Goal: Task Accomplishment & Management: Complete application form

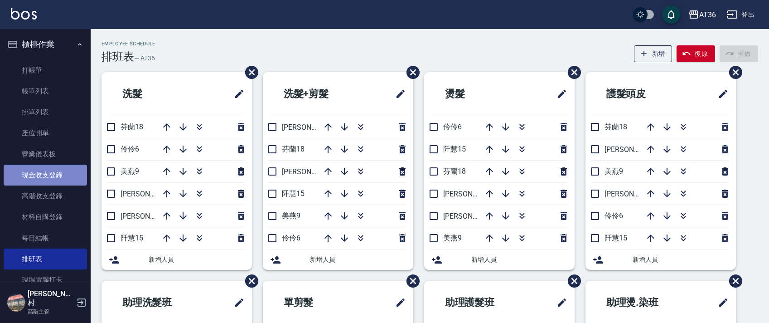
click at [53, 177] on link "現金收支登錄" at bounding box center [45, 174] width 83 height 21
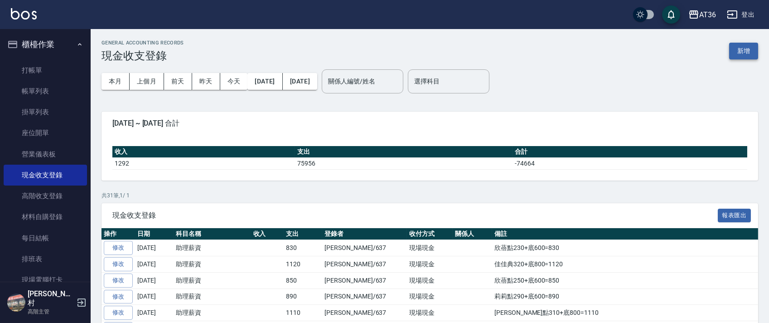
click at [741, 45] on button "新增" at bounding box center [743, 51] width 29 height 17
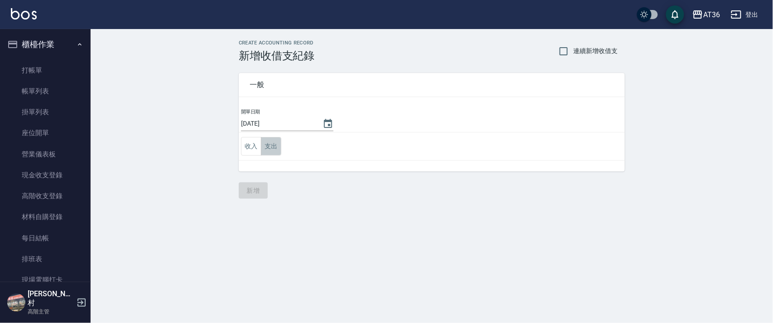
click at [266, 146] on button "支出" at bounding box center [271, 146] width 20 height 19
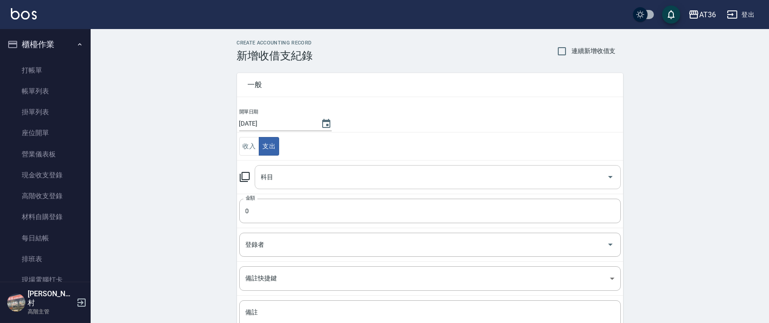
click at [271, 178] on div "科目 科目" at bounding box center [438, 177] width 366 height 24
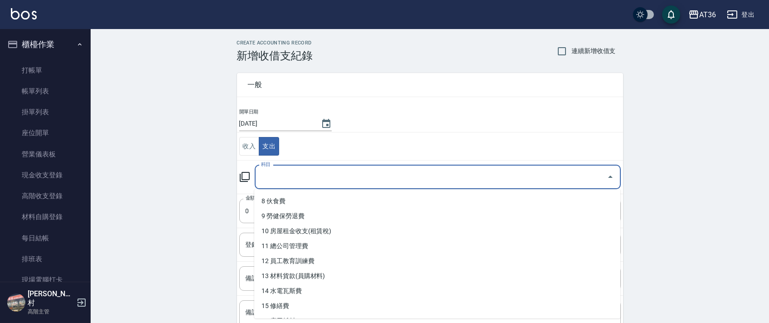
scroll to position [121, 0]
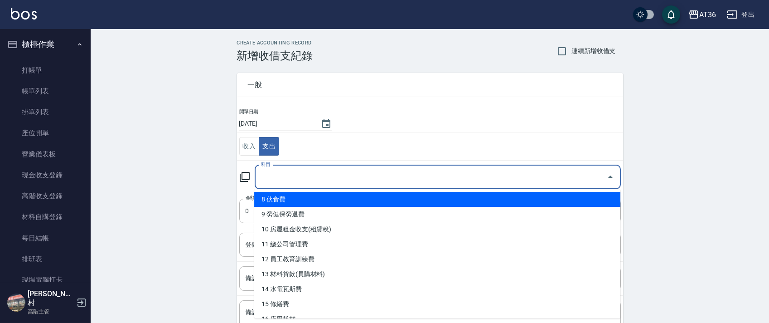
click at [303, 202] on li "8 伙食費" at bounding box center [437, 199] width 366 height 15
type input "8 伙食費"
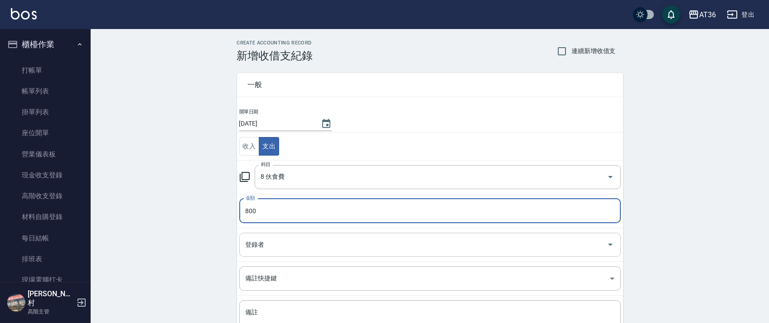
type input "800"
click at [251, 245] on input "登錄者" at bounding box center [423, 244] width 360 height 16
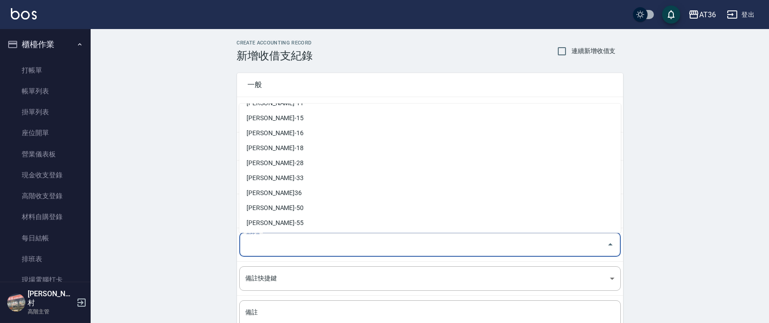
scroll to position [162, 0]
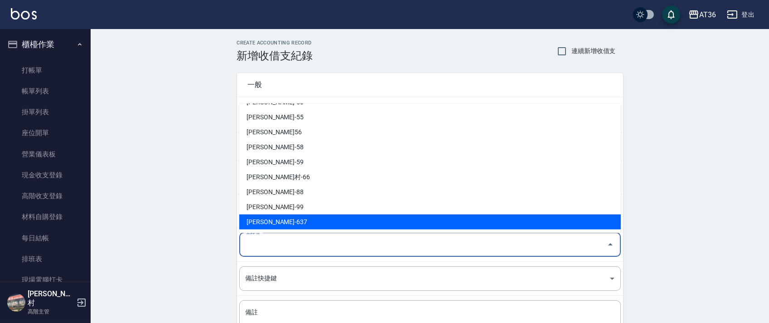
click at [265, 217] on li "蘇憶琳-637" at bounding box center [429, 221] width 381 height 15
type input "蘇憶琳-637"
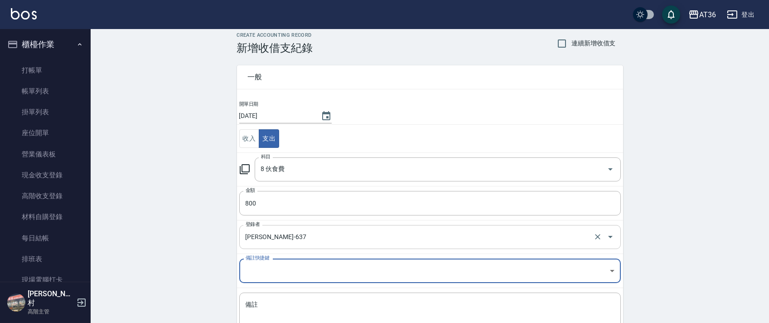
scroll to position [77, 0]
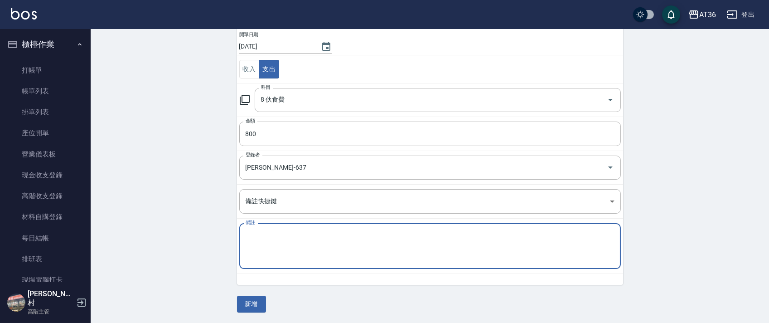
drag, startPoint x: 266, startPoint y: 233, endPoint x: 297, endPoint y: 220, distance: 34.1
click at [266, 232] on textarea "備註" at bounding box center [430, 246] width 369 height 31
type textarea "餐費"
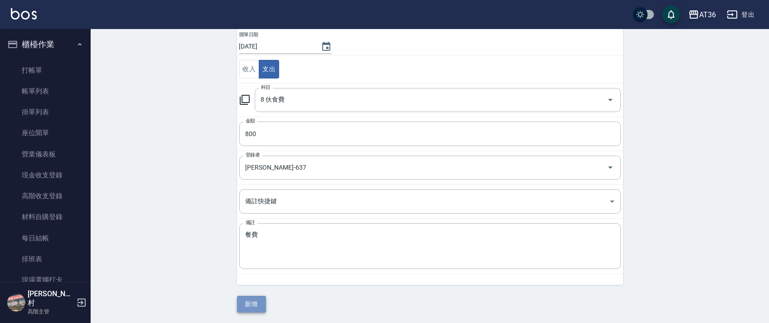
click at [251, 310] on button "新增" at bounding box center [251, 303] width 29 height 17
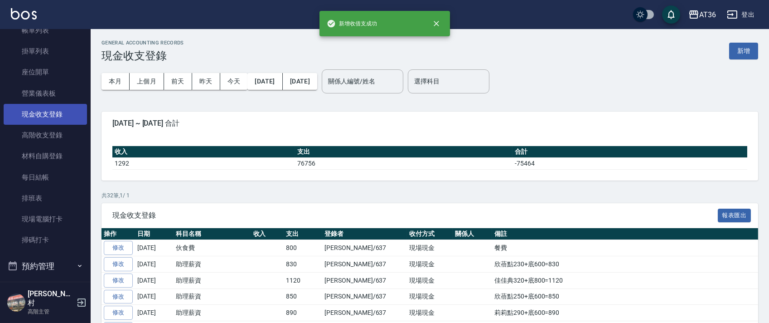
scroll to position [121, 0]
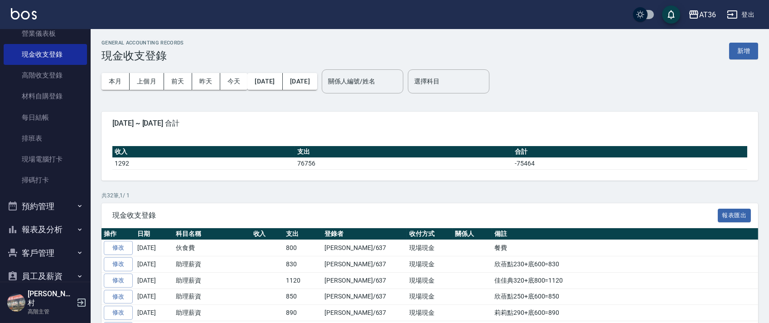
drag, startPoint x: 53, startPoint y: 135, endPoint x: 595, endPoint y: 101, distance: 543.3
click at [53, 136] on link "排班表" at bounding box center [45, 138] width 83 height 21
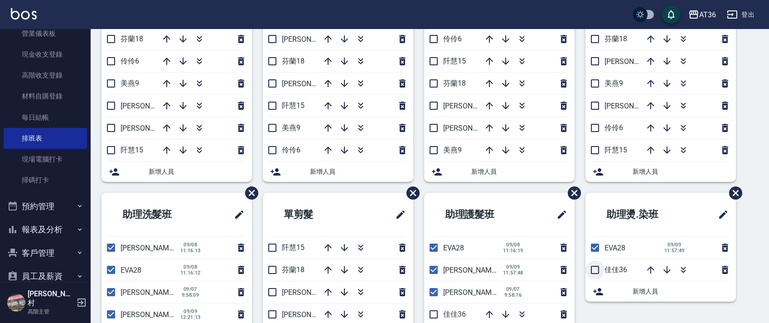
scroll to position [170, 0]
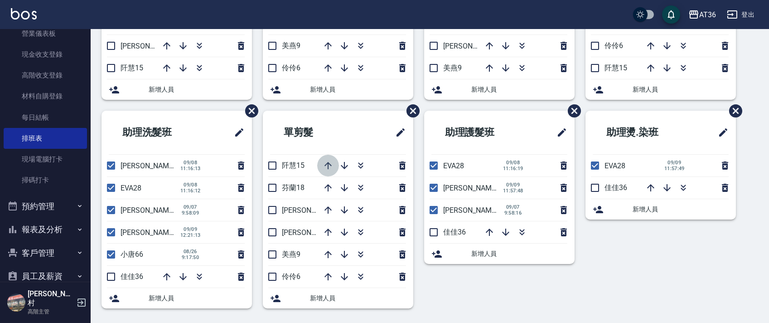
click at [329, 166] on icon "button" at bounding box center [328, 165] width 11 height 11
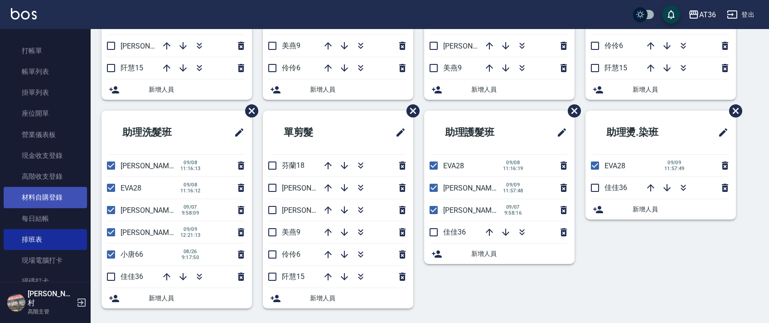
scroll to position [0, 0]
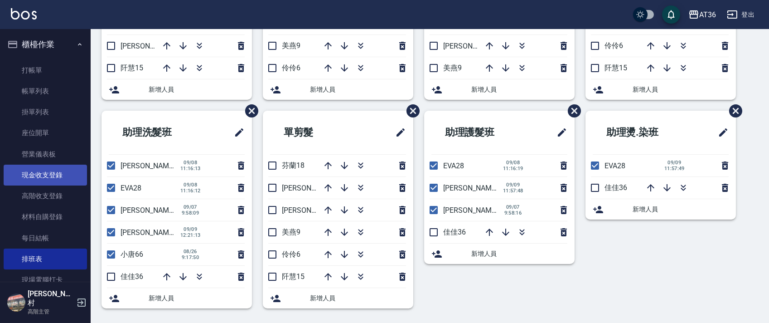
click at [56, 176] on link "現金收支登錄" at bounding box center [45, 174] width 83 height 21
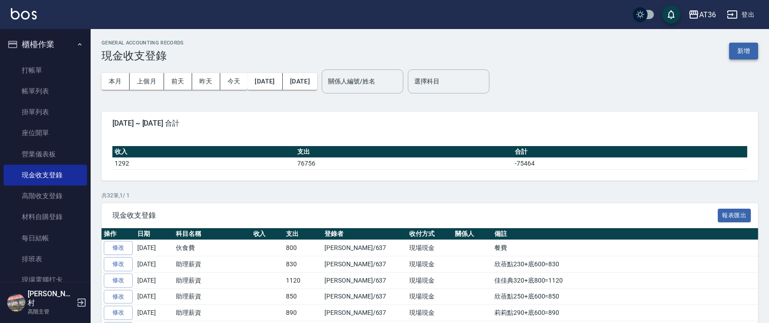
click at [742, 48] on button "新增" at bounding box center [743, 51] width 29 height 17
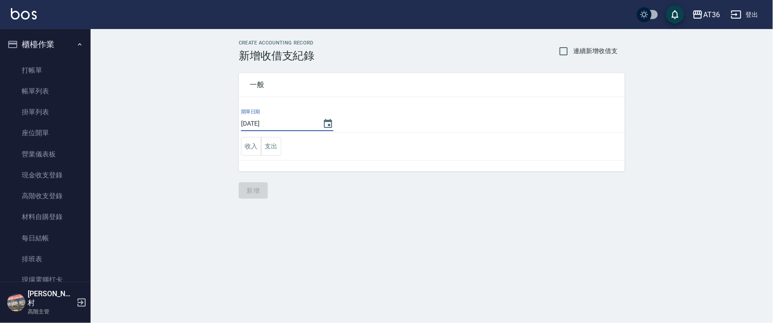
click at [266, 124] on input "2025/09/09" at bounding box center [277, 123] width 72 height 15
type input "2025/09/08"
click at [274, 147] on button "支出" at bounding box center [271, 146] width 20 height 19
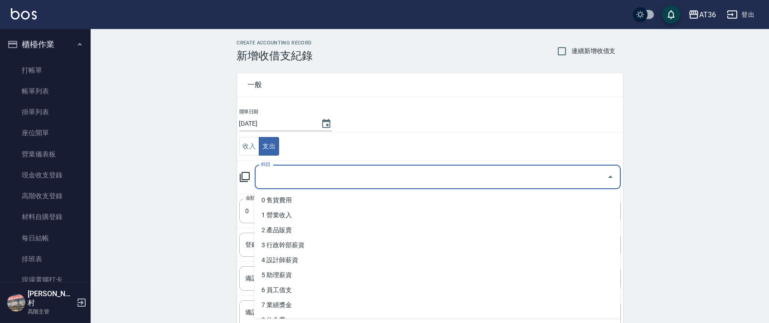
click at [270, 178] on input "科目" at bounding box center [431, 177] width 344 height 16
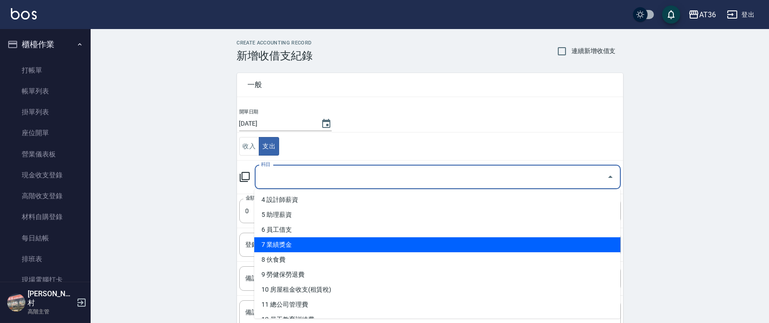
click at [306, 241] on li "7 業績獎金" at bounding box center [437, 244] width 366 height 15
type input "7 業績獎金"
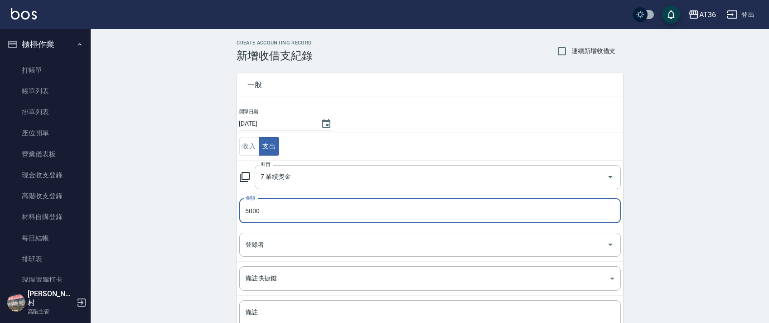
type input "5000"
click at [256, 241] on div "登錄者 登錄者" at bounding box center [429, 244] width 381 height 24
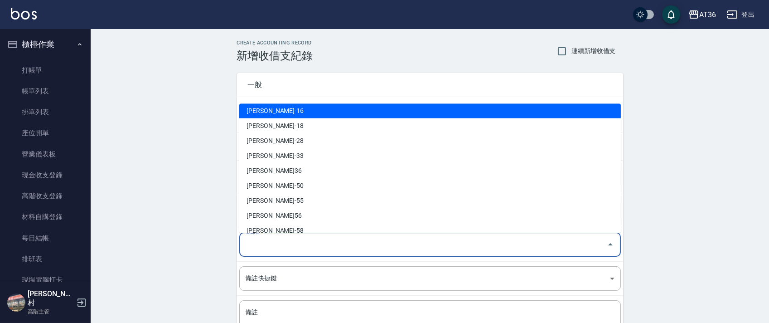
scroll to position [162, 0]
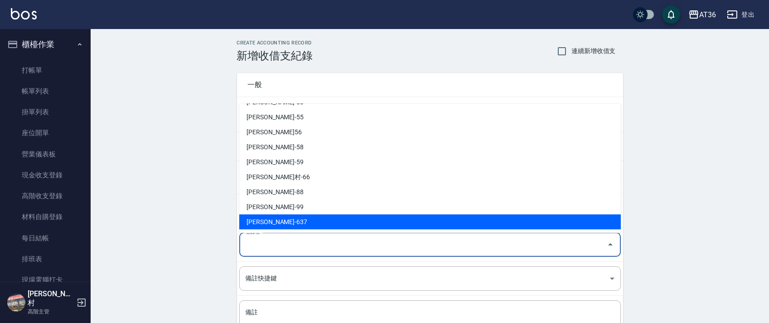
click at [267, 221] on li "蘇憶琳-637" at bounding box center [429, 221] width 381 height 15
type input "蘇憶琳-637"
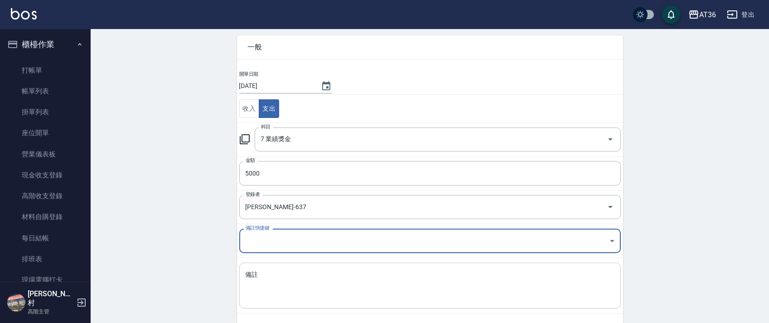
scroll to position [77, 0]
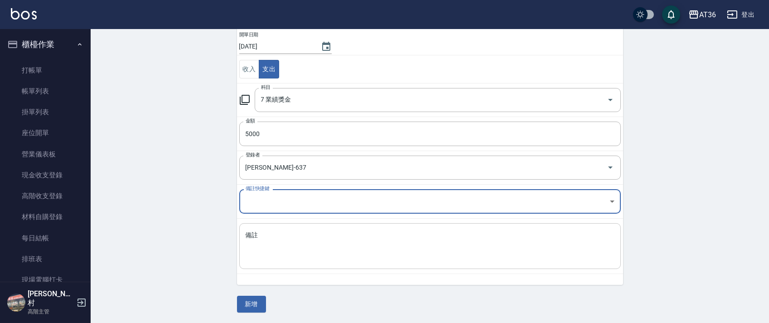
click at [283, 232] on textarea "備註" at bounding box center [430, 246] width 369 height 31
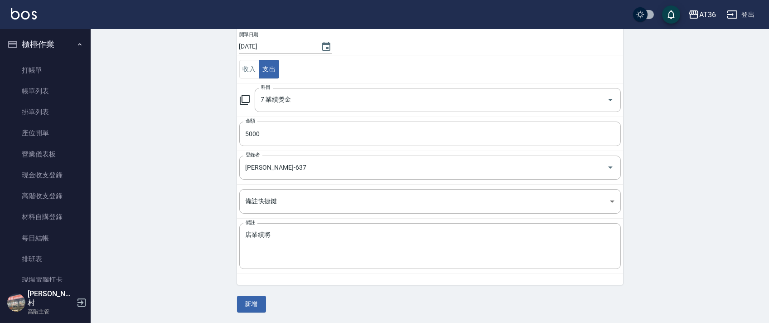
click at [388, 49] on td "開單日期 2025/09/08" at bounding box center [430, 43] width 386 height 24
drag, startPoint x: 267, startPoint y: 231, endPoint x: 273, endPoint y: 228, distance: 6.9
click at [267, 232] on textarea "店業績將" at bounding box center [430, 246] width 369 height 31
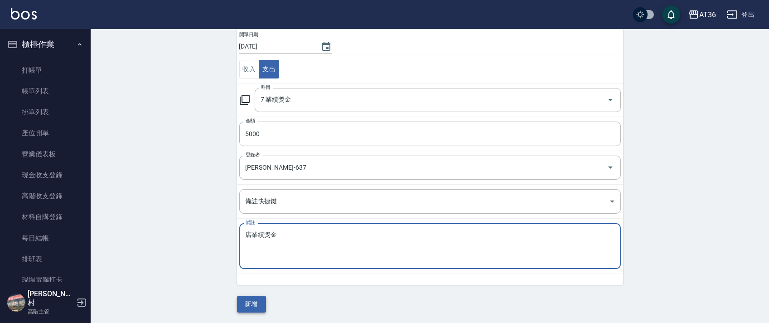
type textarea "店業績獎金"
click at [248, 302] on button "新增" at bounding box center [251, 303] width 29 height 17
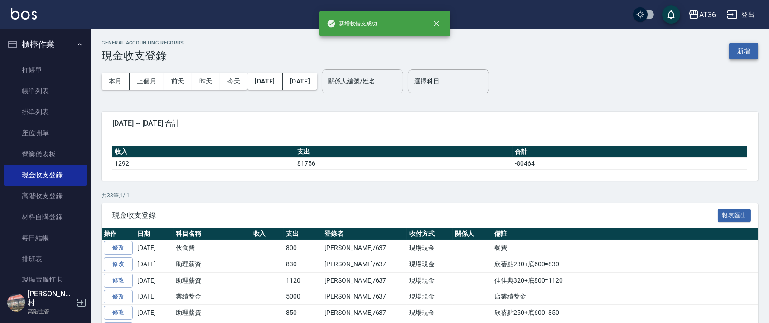
click at [739, 49] on button "新增" at bounding box center [743, 51] width 29 height 17
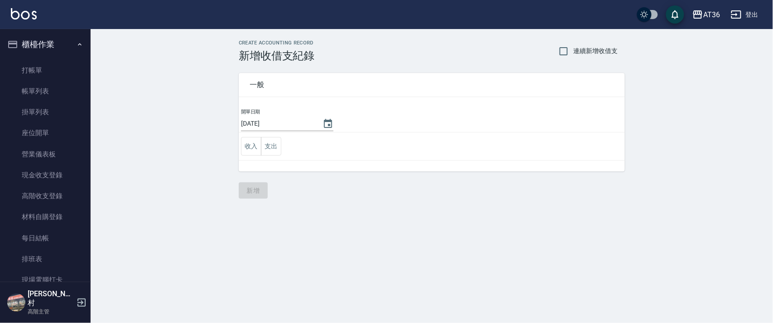
click at [266, 125] on input "2025/09/09" at bounding box center [277, 123] width 72 height 15
type input "2025/09/08"
drag, startPoint x: 266, startPoint y: 149, endPoint x: 279, endPoint y: 156, distance: 14.4
click at [265, 151] on button "支出" at bounding box center [271, 146] width 20 height 19
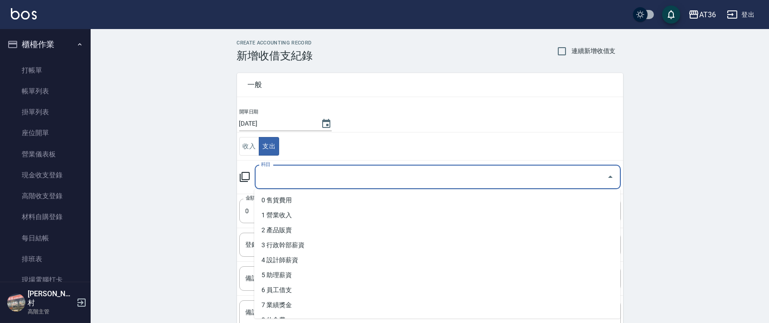
click at [266, 176] on input "科目" at bounding box center [431, 177] width 344 height 16
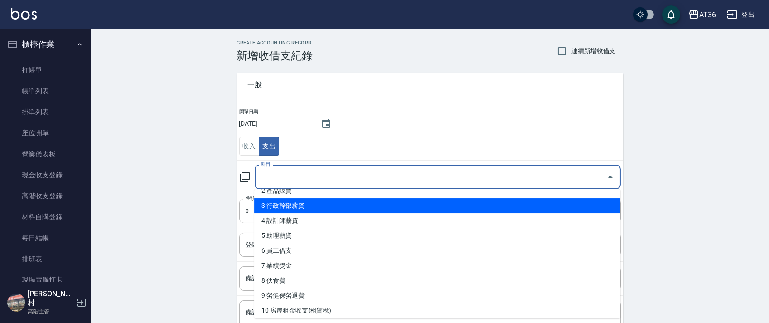
scroll to position [60, 0]
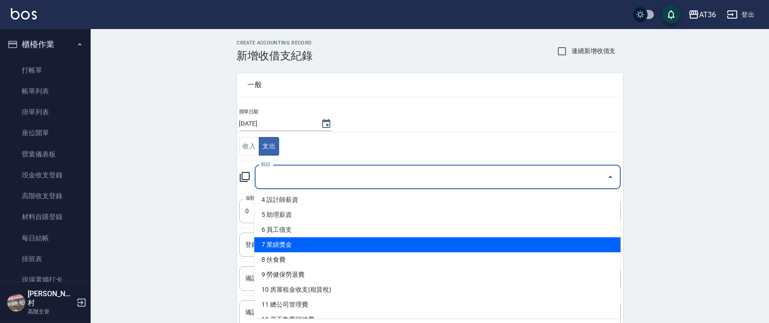
click at [309, 246] on li "7 業績獎金" at bounding box center [437, 244] width 366 height 15
type input "7 業績獎金"
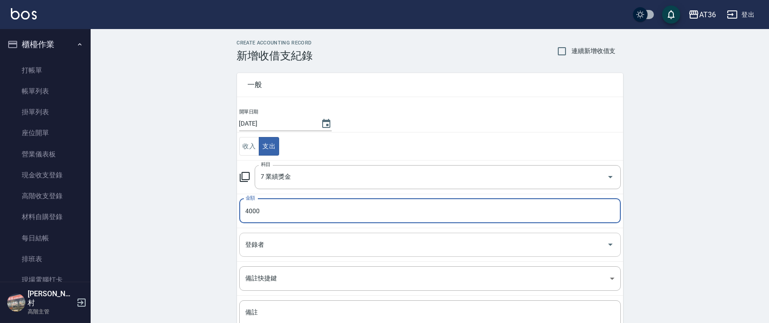
type input "4000"
click at [265, 247] on input "登錄者" at bounding box center [423, 244] width 360 height 16
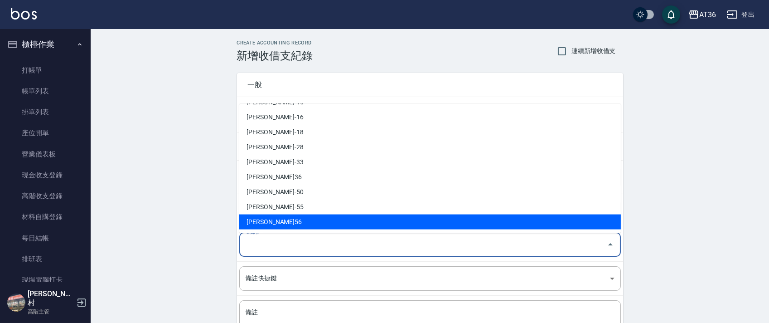
scroll to position [162, 0]
click at [269, 222] on li "蘇憶琳-637" at bounding box center [429, 221] width 381 height 15
type input "蘇憶琳-637"
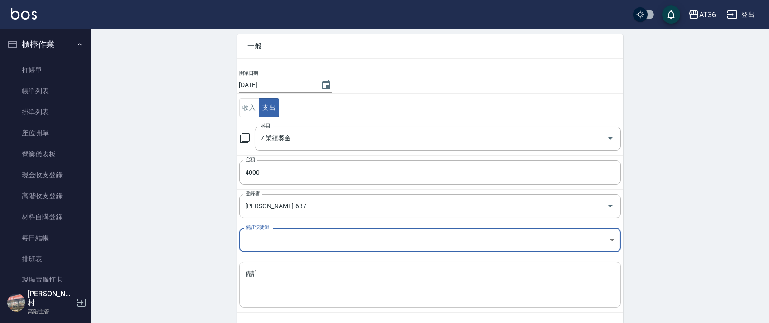
scroll to position [77, 0]
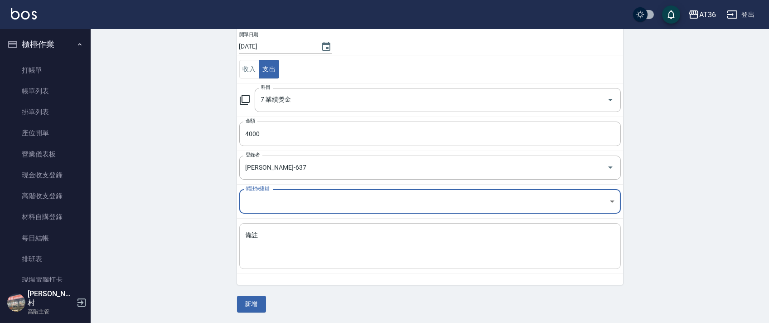
click at [266, 245] on textarea "備註" at bounding box center [430, 246] width 369 height 31
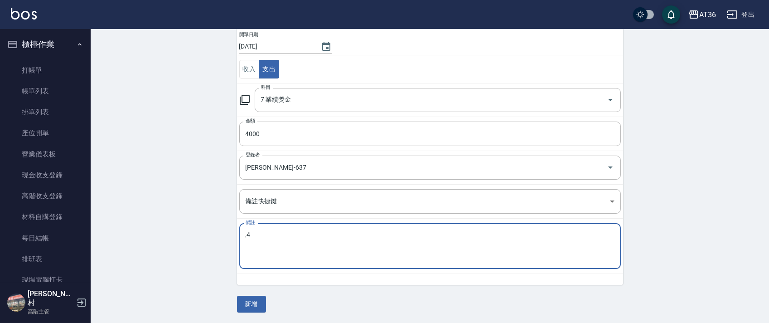
type textarea "4"
click at [259, 232] on textarea "介紹ㄐㄧㄣ" at bounding box center [430, 246] width 369 height 31
drag, startPoint x: 288, startPoint y: 253, endPoint x: 283, endPoint y: 242, distance: 12.0
click at [288, 253] on textarea "介紹將" at bounding box center [430, 246] width 369 height 31
click at [260, 231] on textarea "介紹將" at bounding box center [430, 246] width 369 height 31
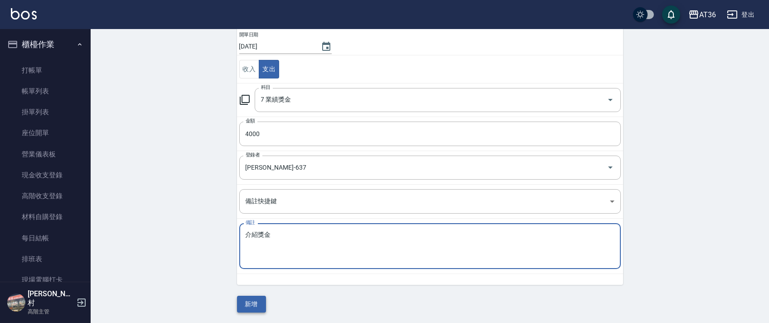
type textarea "介紹獎金"
click at [245, 305] on button "新增" at bounding box center [251, 303] width 29 height 17
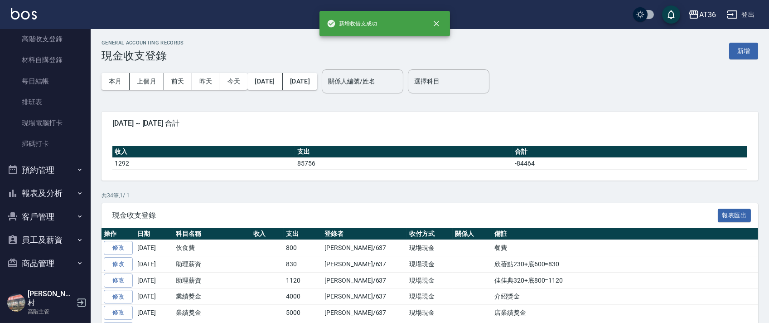
scroll to position [181, 0]
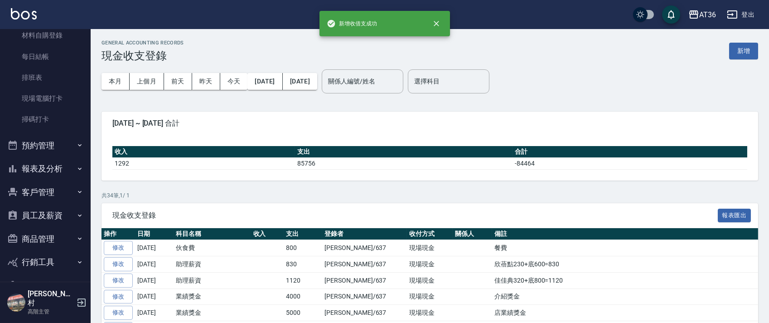
click at [30, 166] on button "報表及分析" at bounding box center [45, 169] width 83 height 24
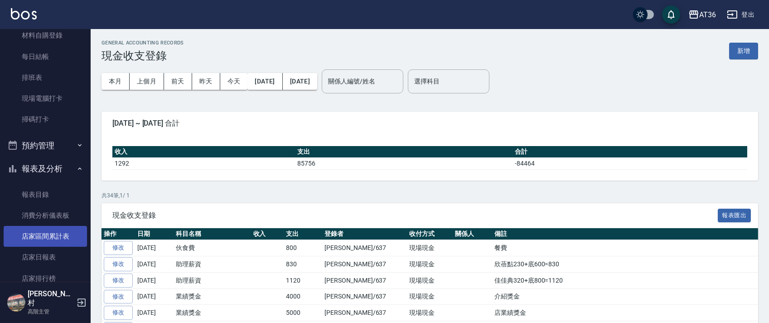
drag, startPoint x: 47, startPoint y: 256, endPoint x: 18, endPoint y: 226, distance: 42.6
click at [47, 257] on link "店家日報表" at bounding box center [45, 256] width 83 height 21
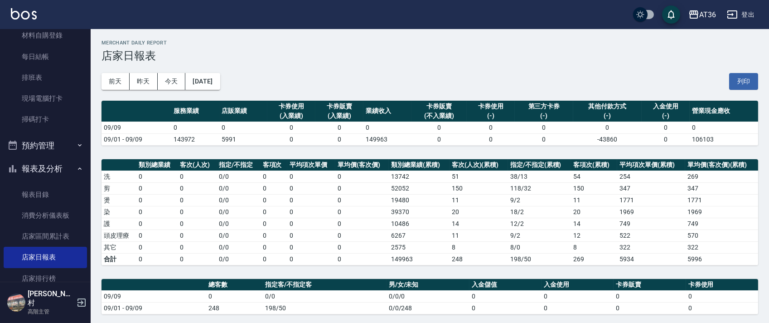
click at [220, 82] on button "2025/09/09" at bounding box center [202, 81] width 34 height 17
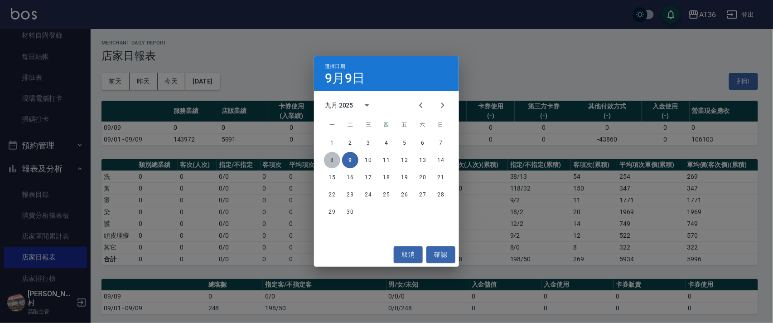
click at [331, 156] on button "8" at bounding box center [332, 160] width 16 height 16
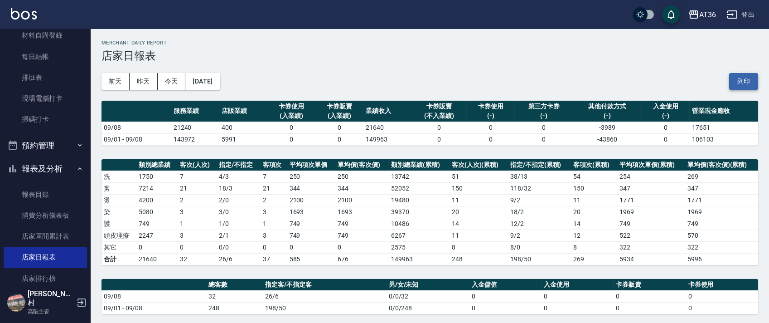
click at [741, 78] on button "列印" at bounding box center [743, 81] width 29 height 17
click at [43, 75] on link "排班表" at bounding box center [45, 77] width 83 height 21
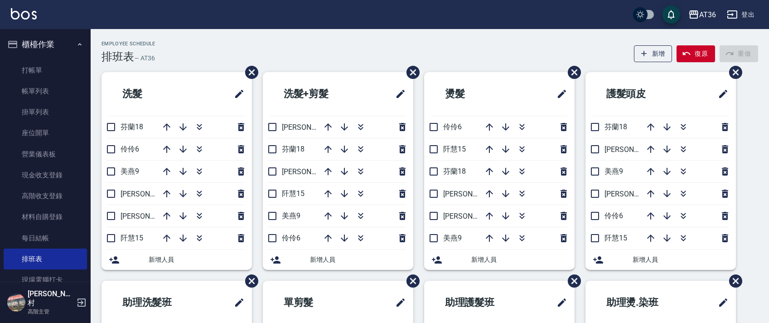
scroll to position [181, 0]
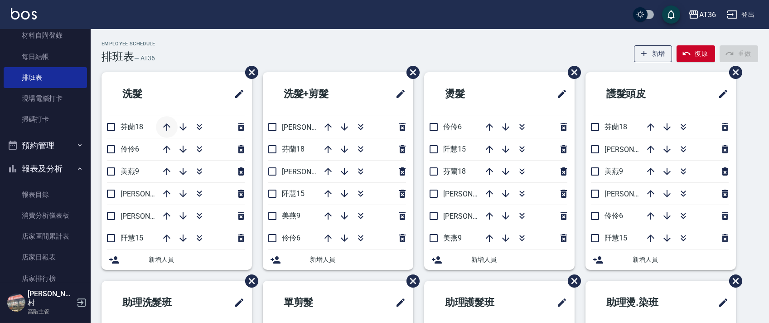
click at [165, 125] on icon "button" at bounding box center [166, 126] width 7 height 7
click at [211, 33] on div "Employee Schedule 排班表 — AT36 新增 復原 重做 洗髮 伶伶6 美燕9 小鳳16 珮茹11 阡慧15 芬蘭18 新增人員 洗髮+剪髮…" at bounding box center [430, 260] width 678 height 463
